Goal: Information Seeking & Learning: Learn about a topic

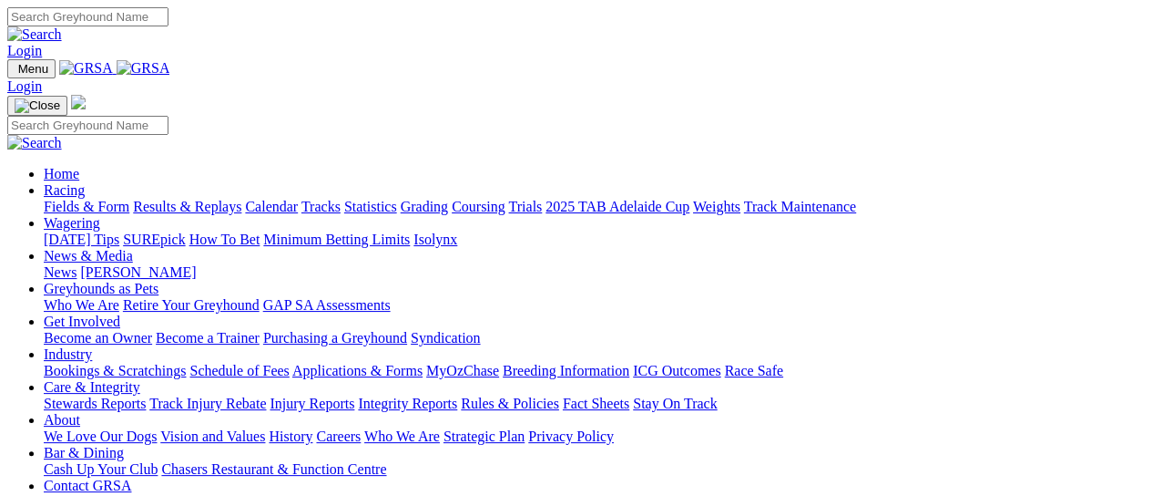
click at [85, 182] on link "Racing" at bounding box center [64, 189] width 41 height 15
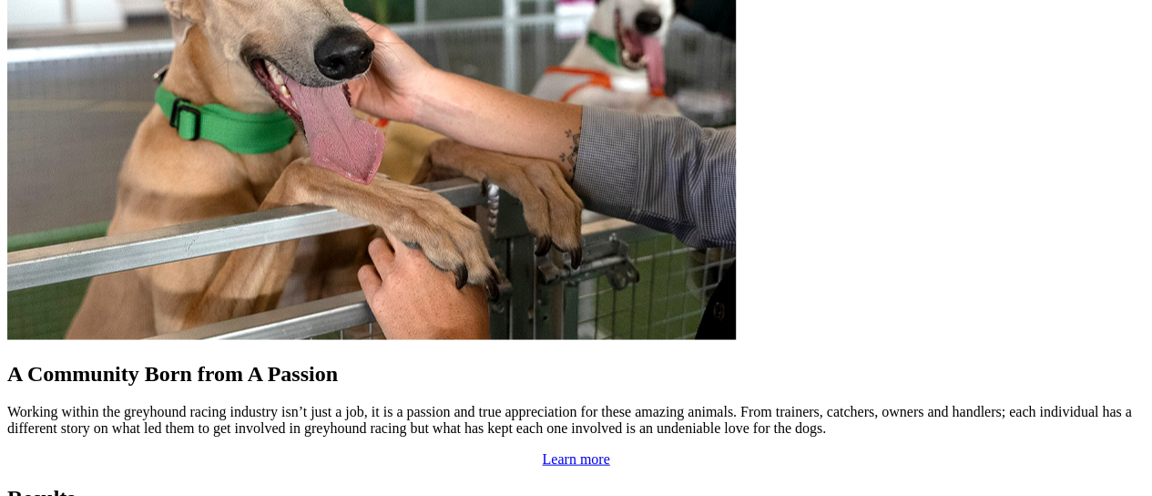
scroll to position [1731, 0]
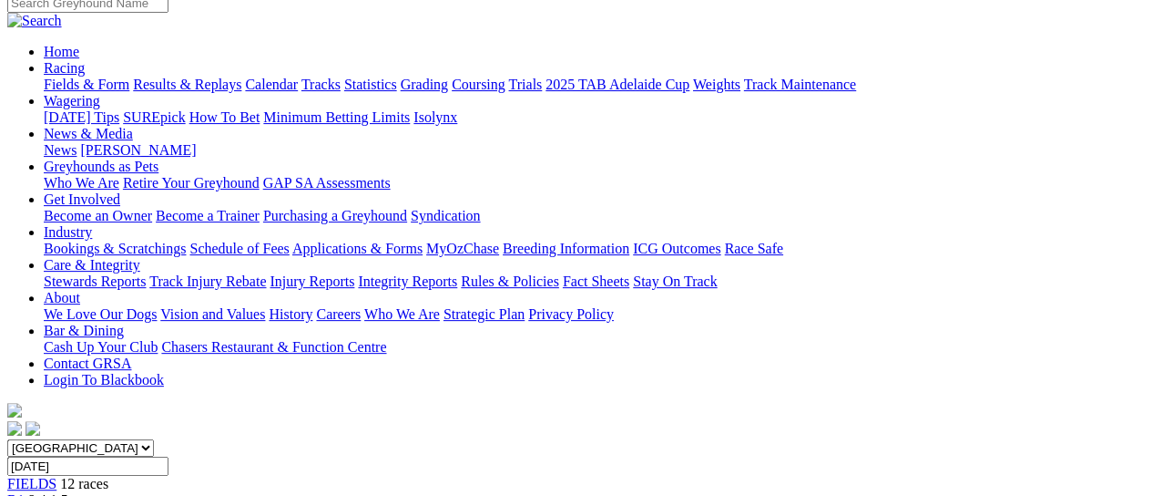
scroll to position [212, 0]
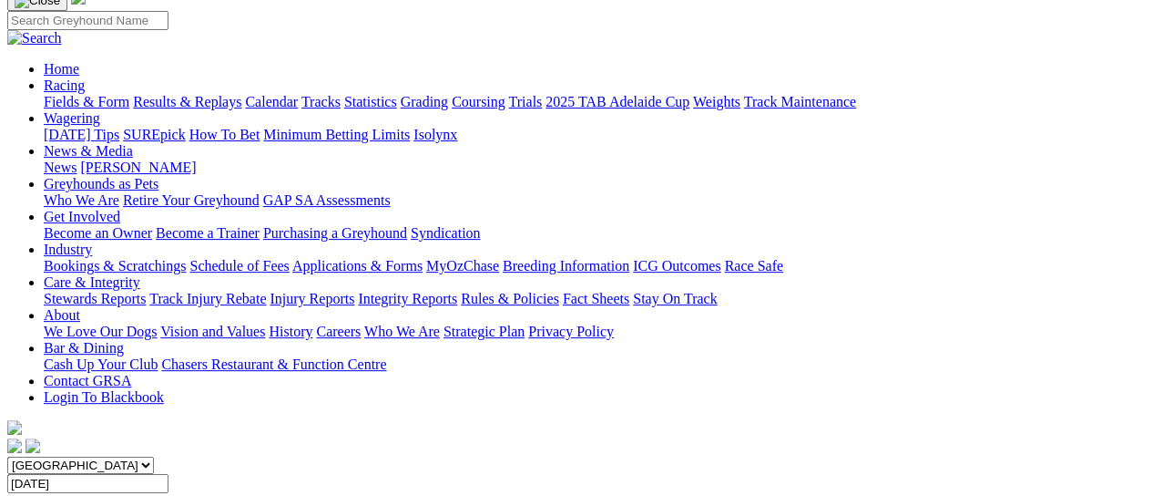
scroll to position [0, 0]
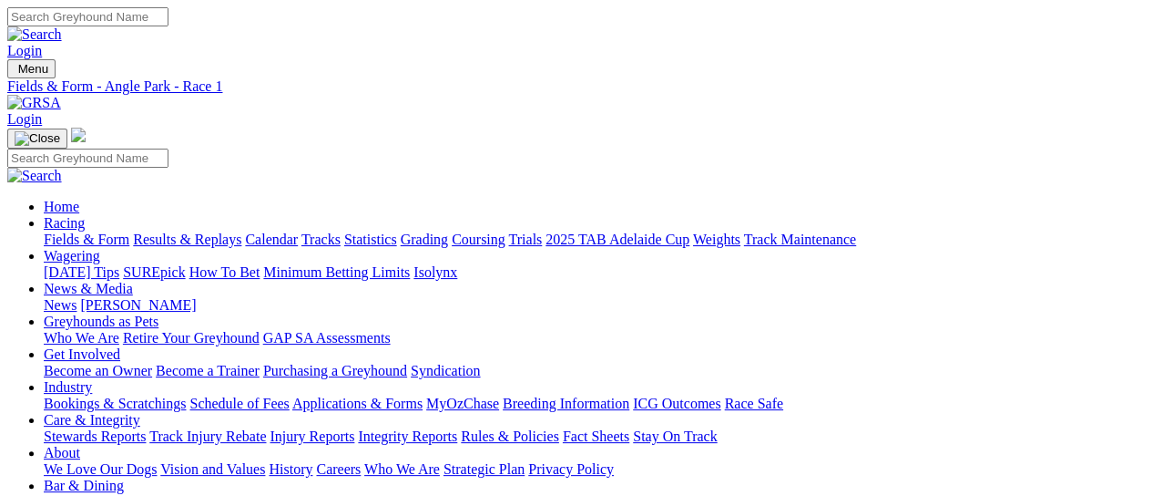
click at [298, 231] on link "Calendar" at bounding box center [271, 238] width 53 height 15
click at [542, 231] on link "Trials" at bounding box center [525, 238] width 34 height 15
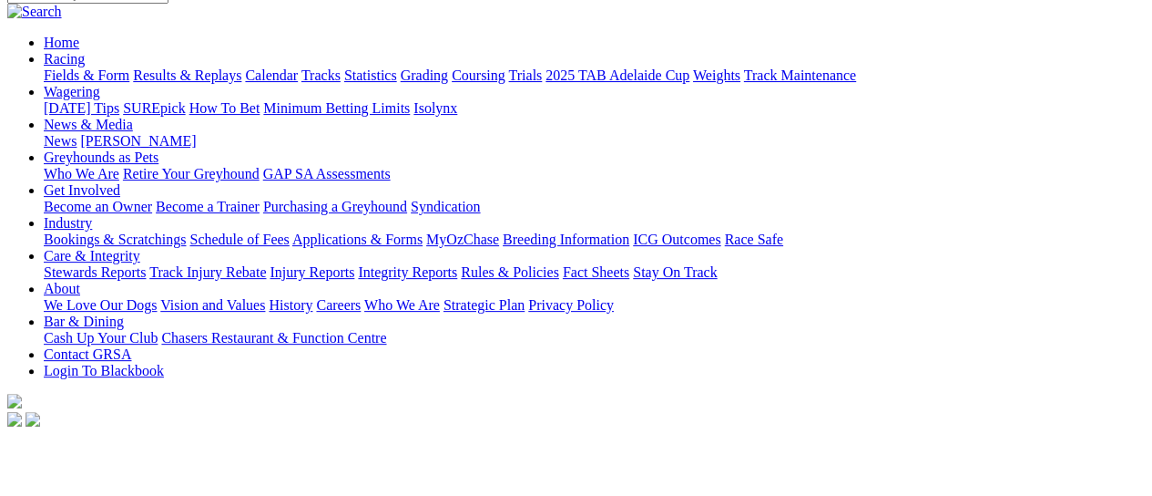
scroll to position [182, 0]
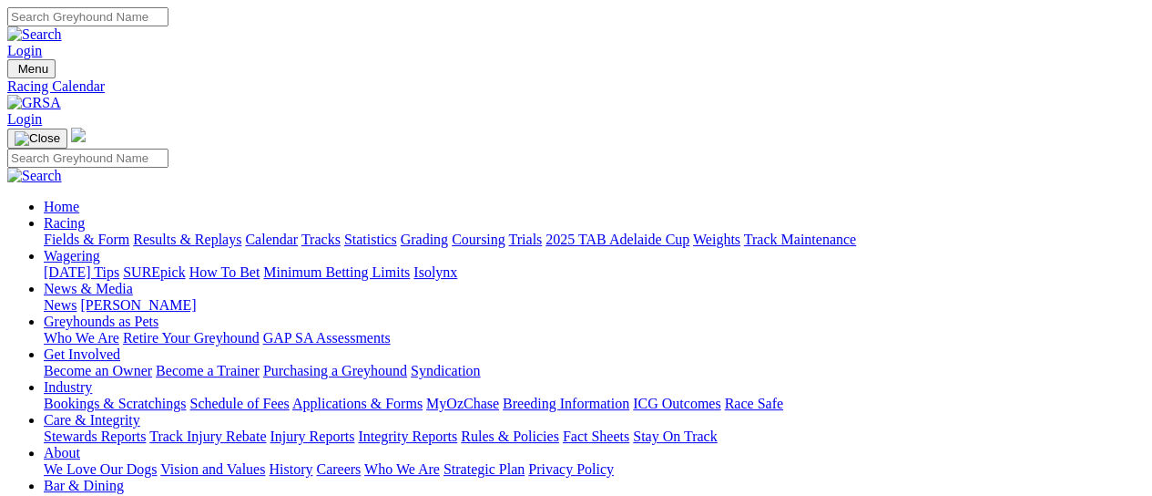
click at [137, 428] on link "Stewards Reports" at bounding box center [95, 435] width 102 height 15
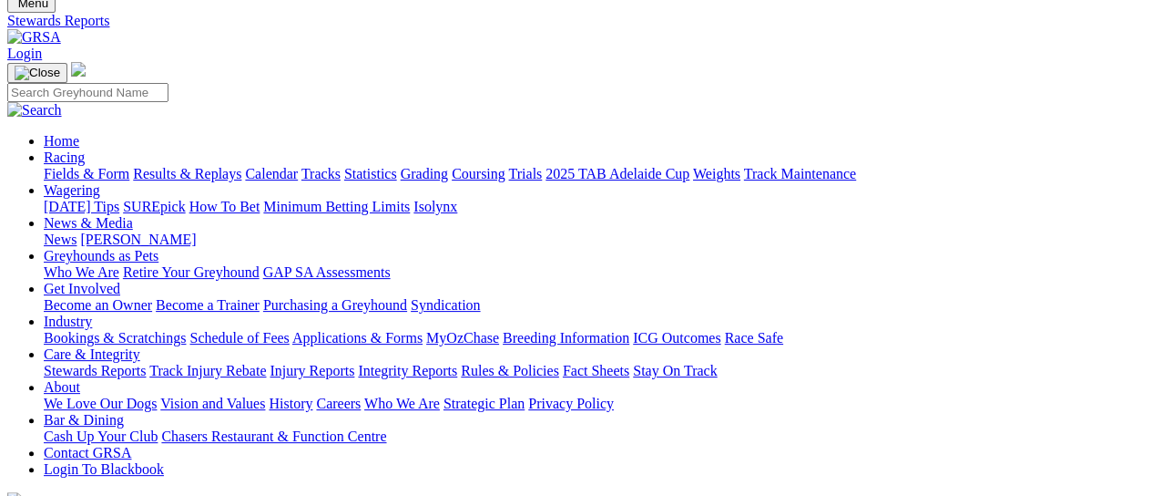
scroll to position [91, 0]
